Goal: Information Seeking & Learning: Learn about a topic

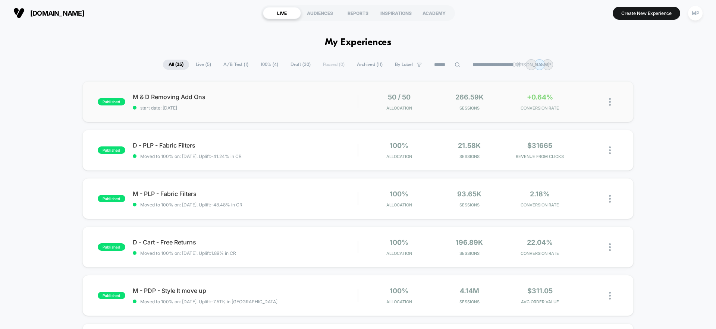
click at [496, 111] on div "published M & D Removing Add Ons start date: [DATE] 50 / 50 Allocation 266.59k …" at bounding box center [357, 101] width 551 height 41
